Goal: Task Accomplishment & Management: Manage account settings

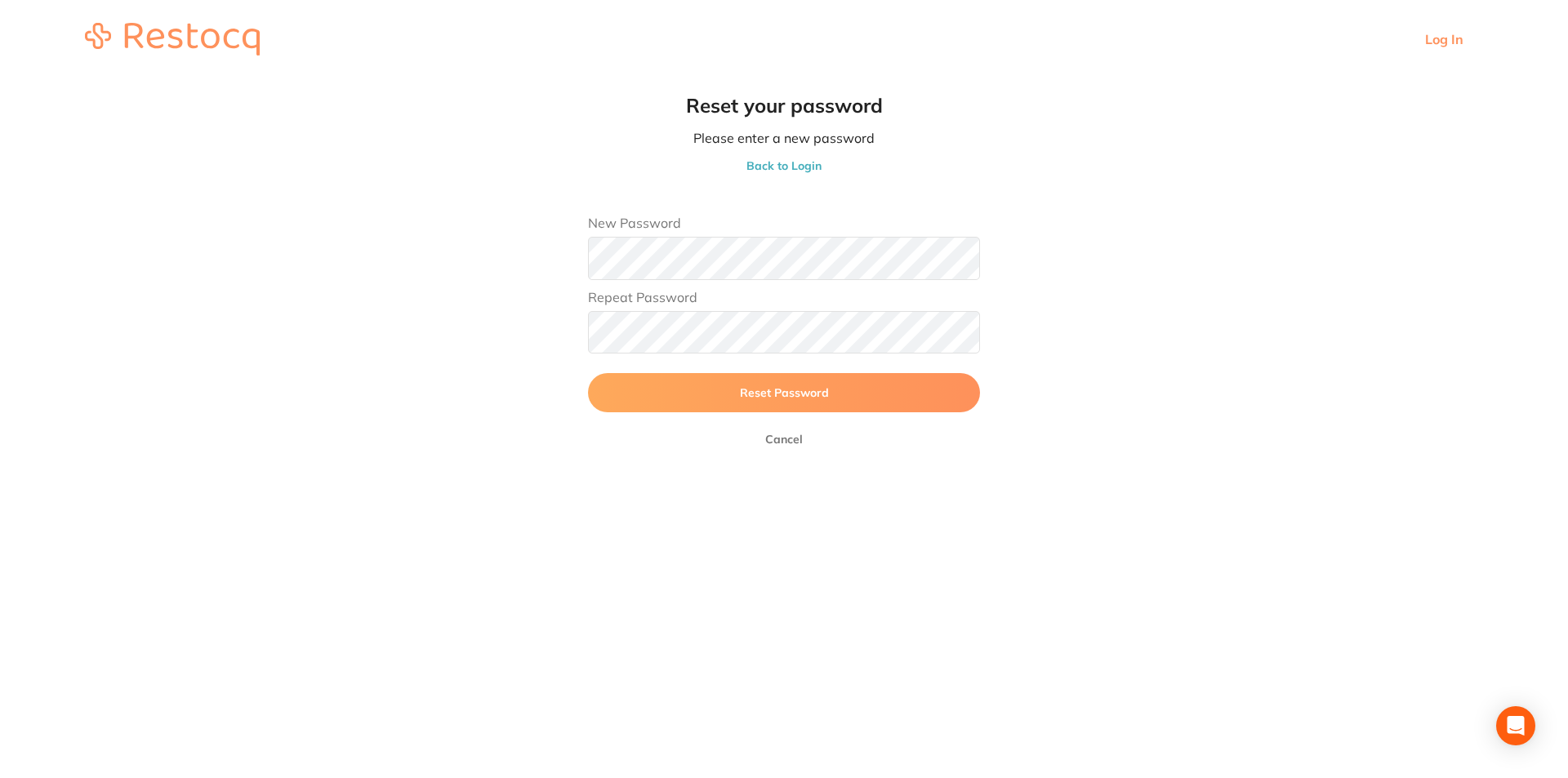
click at [749, 387] on span "Reset Password" at bounding box center [784, 393] width 89 height 14
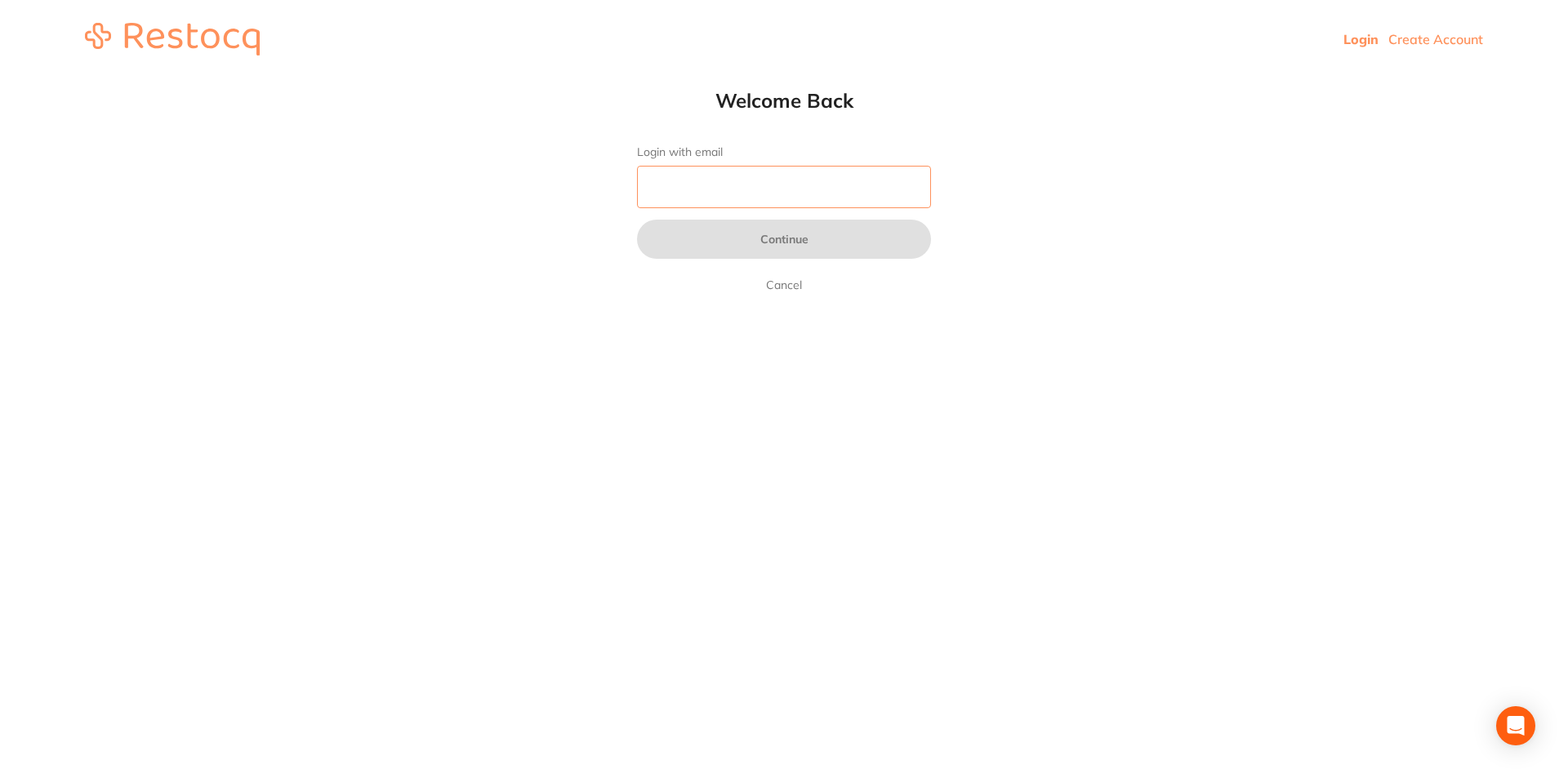
click at [757, 177] on input "Login with email" at bounding box center [784, 188] width 294 height 43
type input "[EMAIL_ADDRESS][DOMAIN_NAME]"
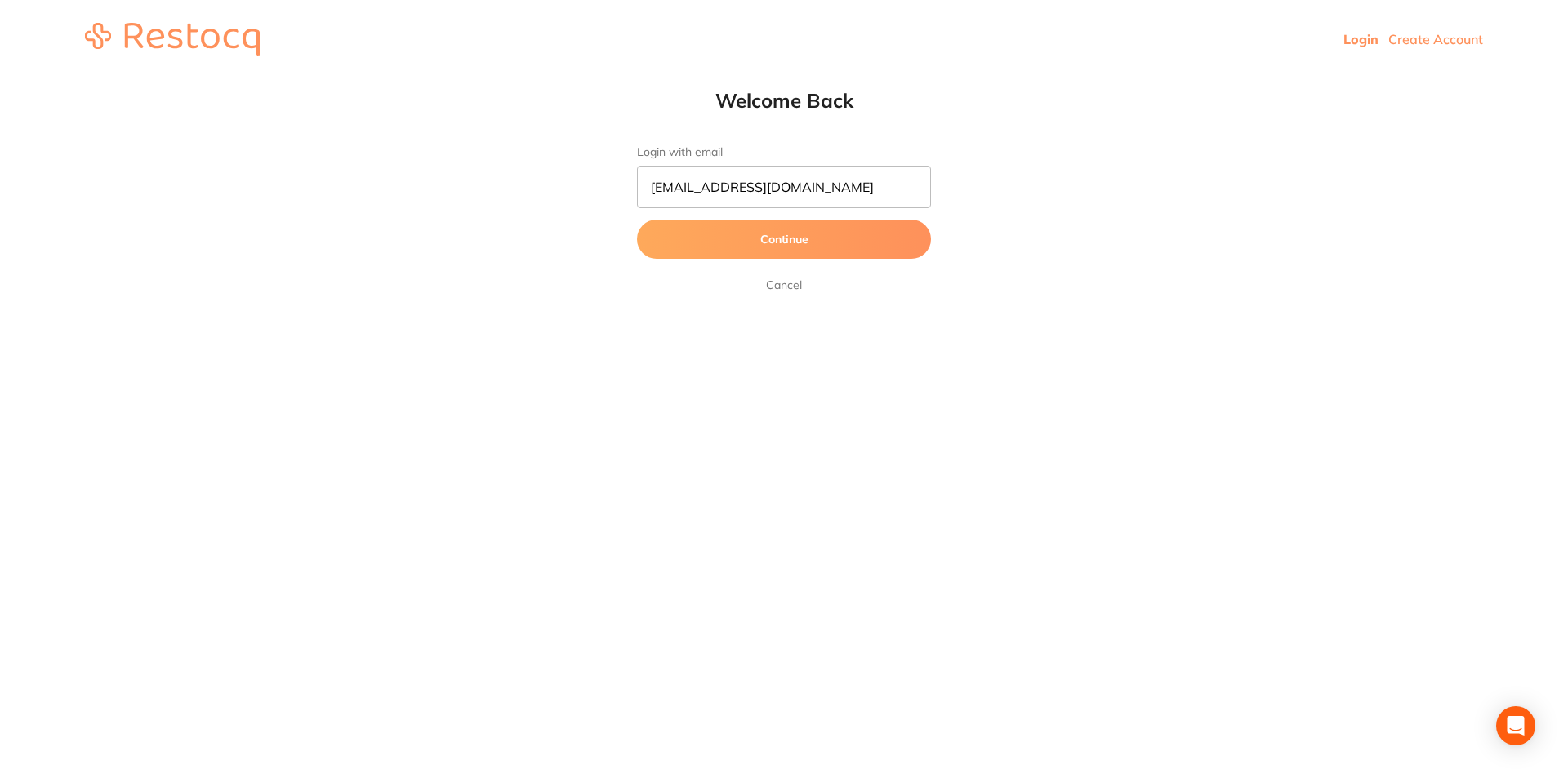
click at [768, 241] on button "Continue" at bounding box center [784, 239] width 294 height 39
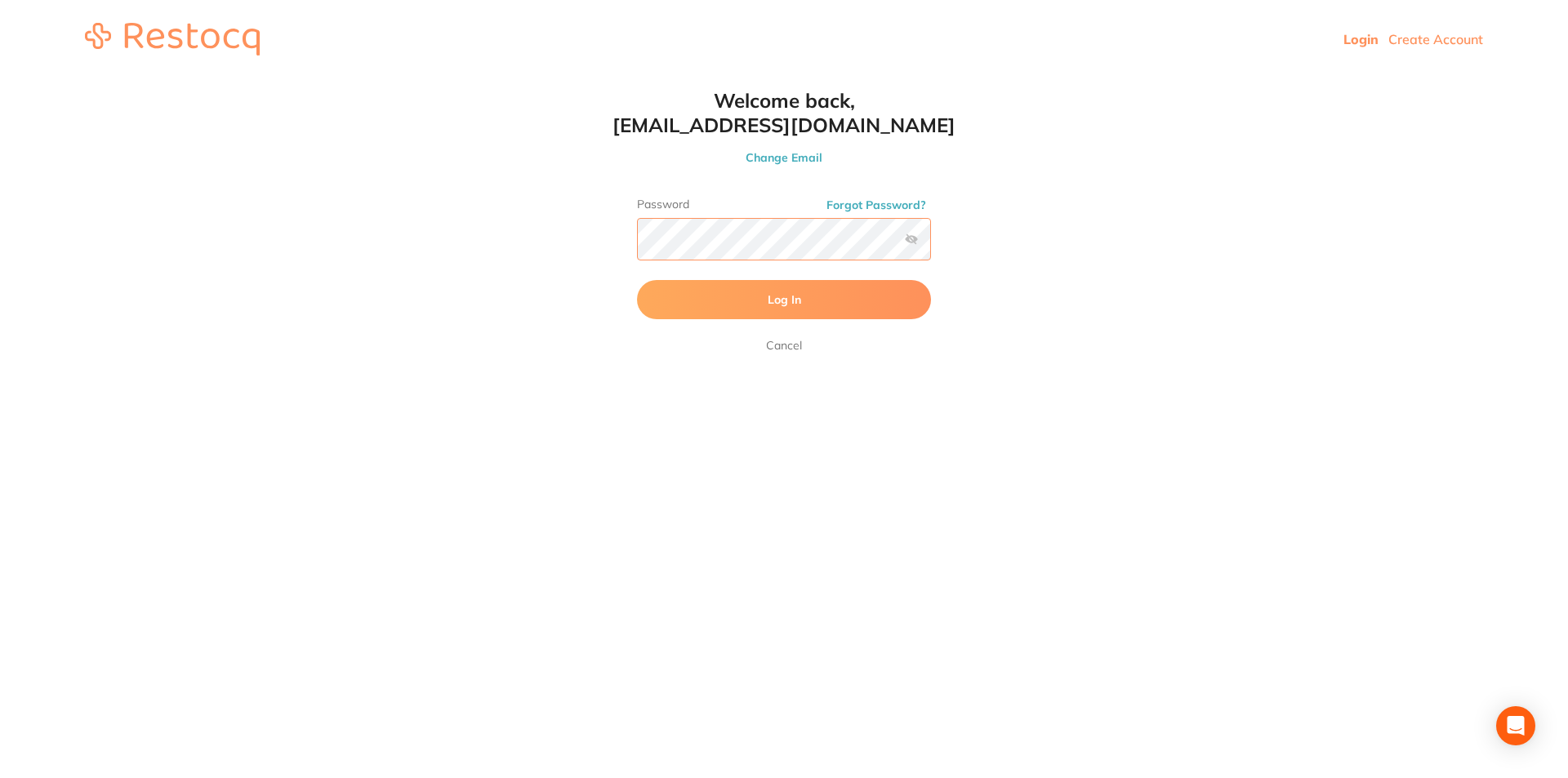
click at [637, 280] on button "Log In" at bounding box center [784, 300] width 294 height 39
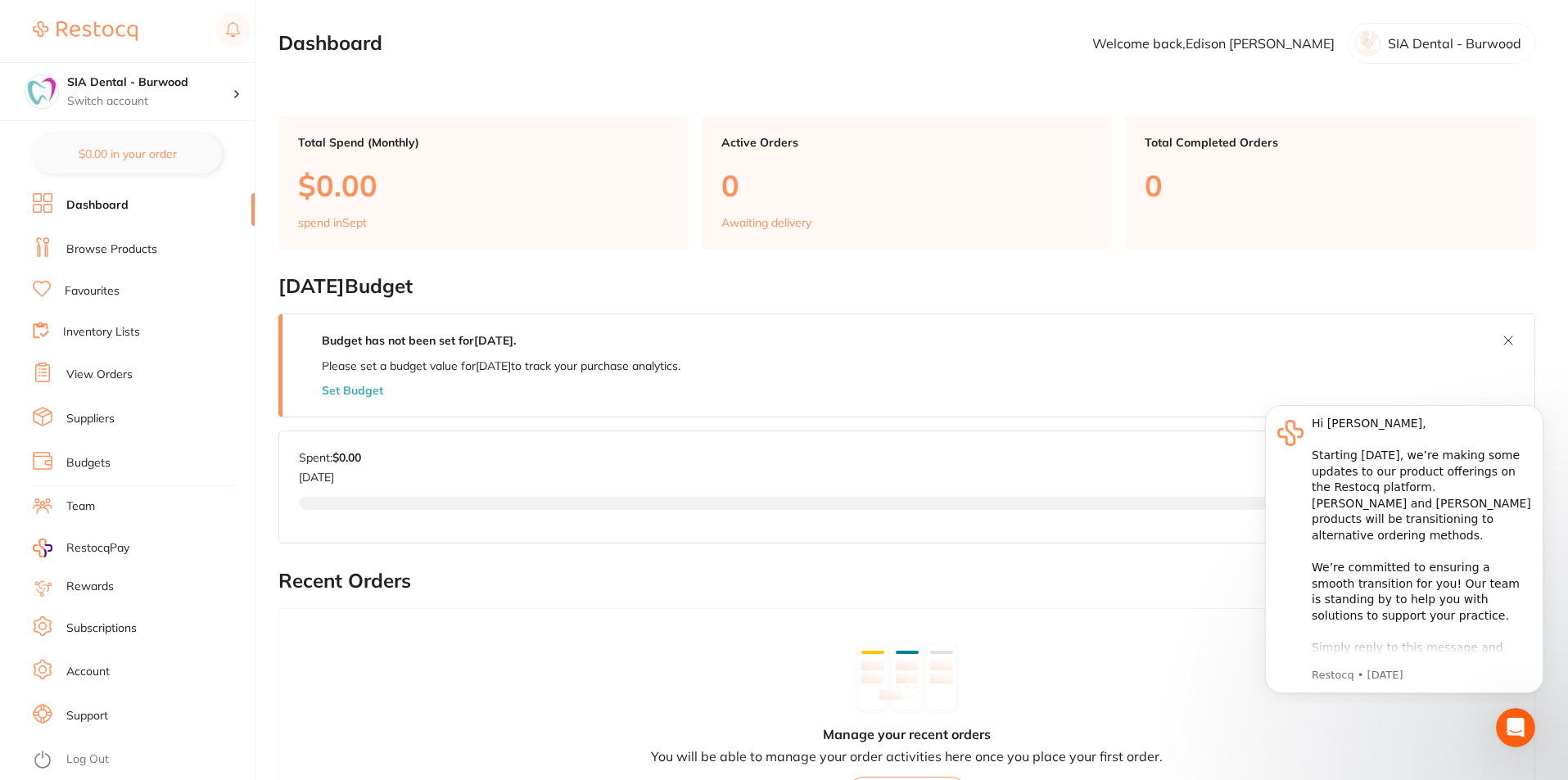
click at [614, 262] on main "Dashboard Welcome back, [PERSON_NAME] SIA Dental - Burwood Total Spend (Monthly…" at bounding box center [923, 660] width 1290 height 1321
click at [103, 242] on link "Browse Products" at bounding box center [111, 250] width 90 height 16
